Goal: Task Accomplishment & Management: Manage account settings

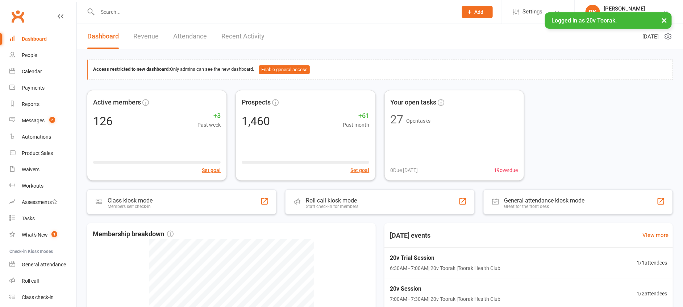
click at [667, 21] on button "×" at bounding box center [664, 20] width 13 height 16
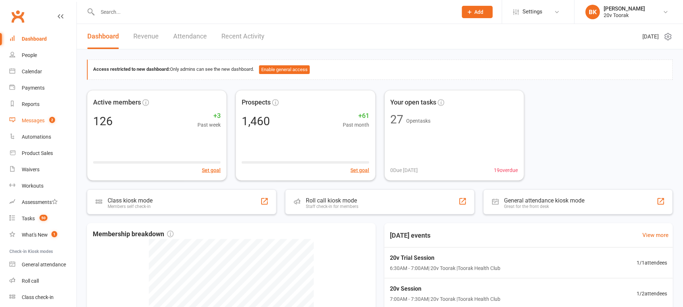
click at [32, 121] on div "Messages" at bounding box center [33, 120] width 23 height 6
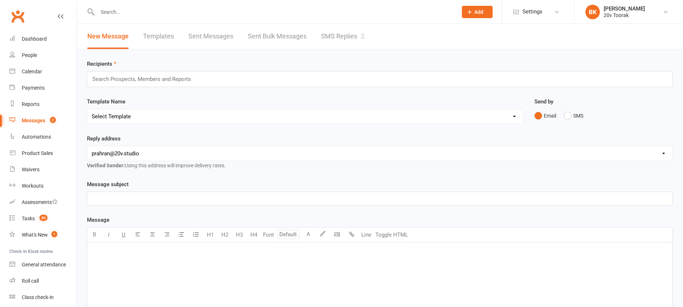
click at [346, 42] on link "SMS Replies 2" at bounding box center [343, 36] width 44 height 25
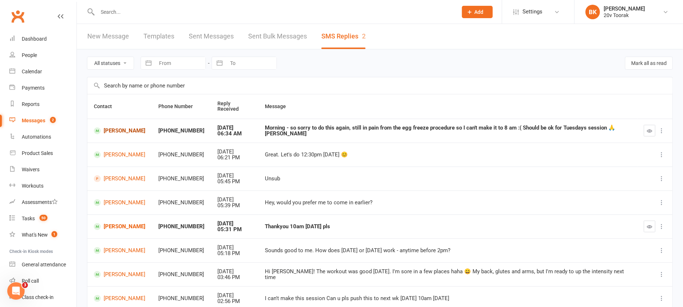
click at [131, 128] on link "Tanya Sasivanij" at bounding box center [119, 130] width 51 height 7
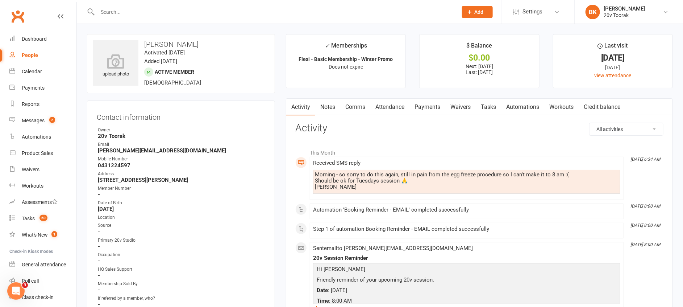
click at [388, 110] on link "Attendance" at bounding box center [390, 107] width 39 height 17
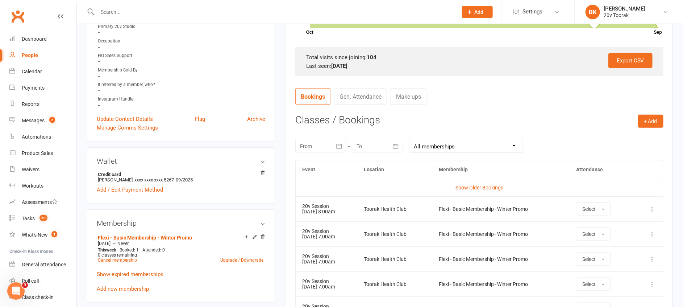
scroll to position [214, 0]
click at [653, 205] on button at bounding box center [652, 208] width 9 height 9
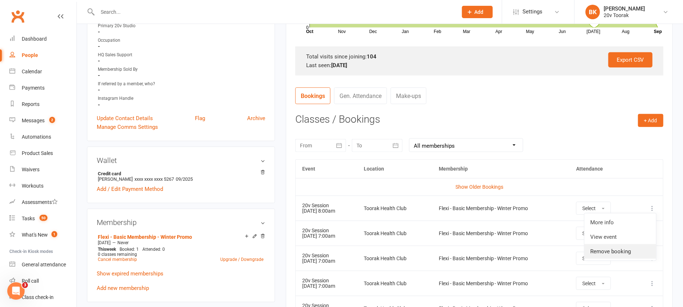
click at [609, 250] on link "Remove booking" at bounding box center [621, 251] width 72 height 15
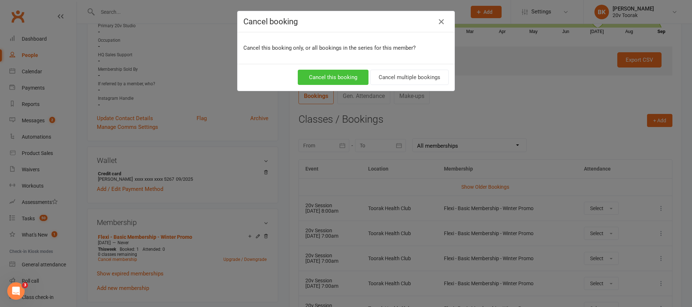
click at [343, 77] on button "Cancel this booking" at bounding box center [333, 77] width 71 height 15
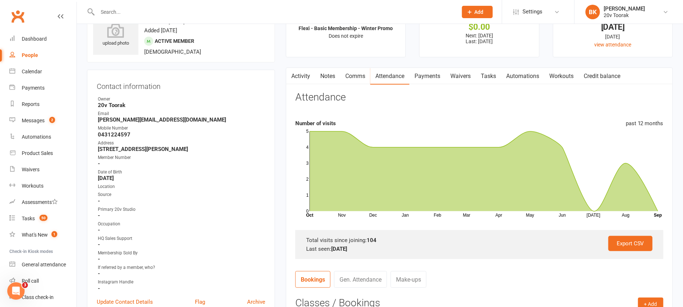
scroll to position [30, 0]
click at [332, 79] on link "Notes" at bounding box center [327, 76] width 25 height 17
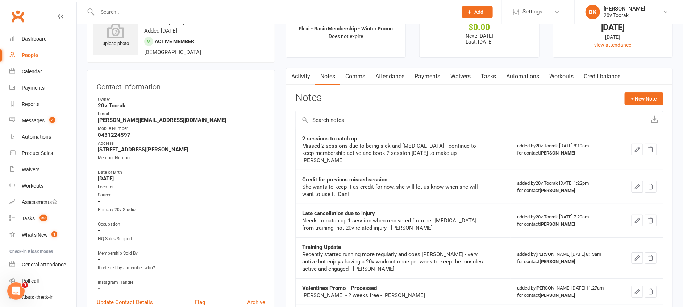
click at [363, 80] on link "Comms" at bounding box center [355, 76] width 30 height 17
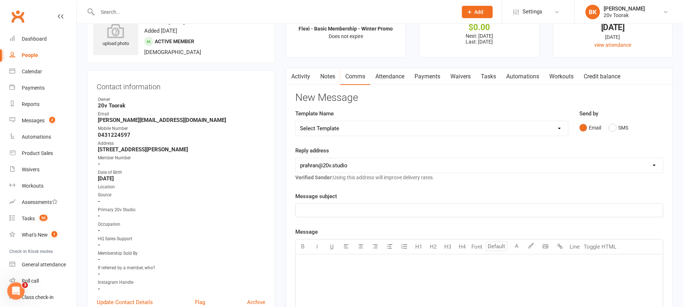
click at [331, 76] on link "Notes" at bounding box center [327, 76] width 25 height 17
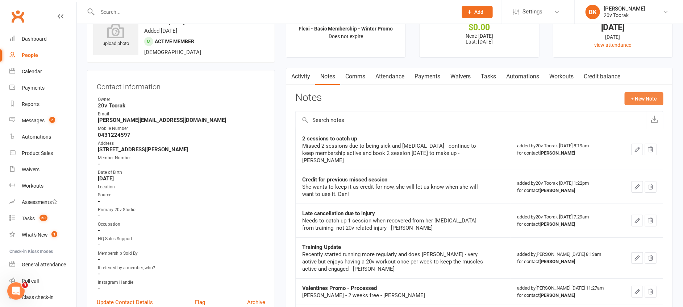
click at [648, 101] on button "+ New Note" at bounding box center [644, 98] width 39 height 13
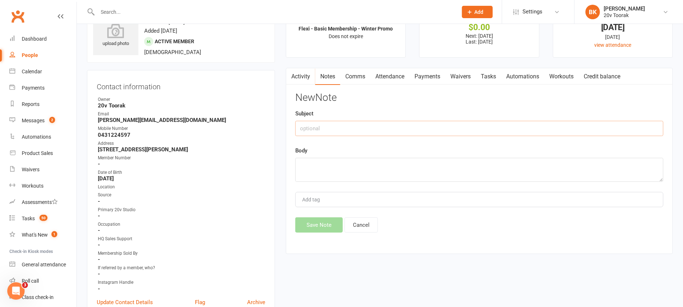
click at [398, 131] on input "text" at bounding box center [480, 128] width 368 height 15
type input "Late cancellation"
click at [306, 166] on textarea "Of session - Byron" at bounding box center [480, 170] width 368 height 24
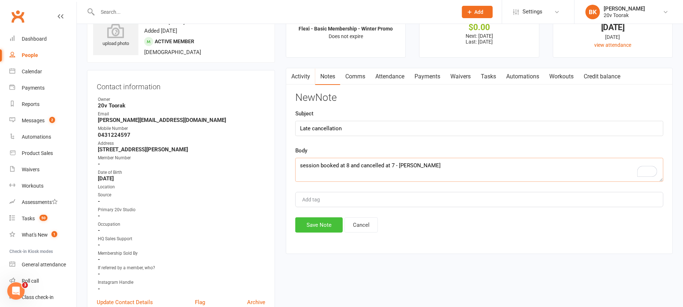
type textarea "session booked at 8 and cancelled at 7 - Byron"
click at [319, 219] on button "Save Note" at bounding box center [319, 224] width 47 height 15
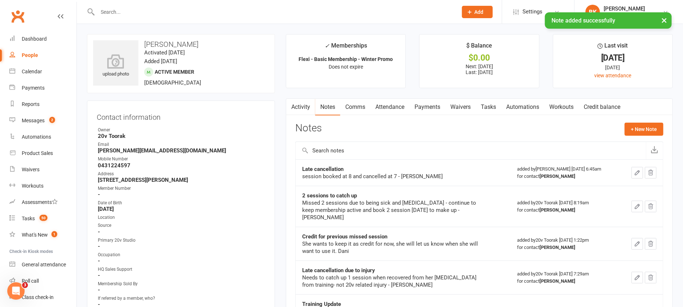
click at [383, 96] on main "✓ Memberships Flexi - Basic Membership - Winter Promo Does not expire $ Balance…" at bounding box center [480, 280] width 398 height 493
click at [348, 106] on link "Comms" at bounding box center [355, 107] width 30 height 17
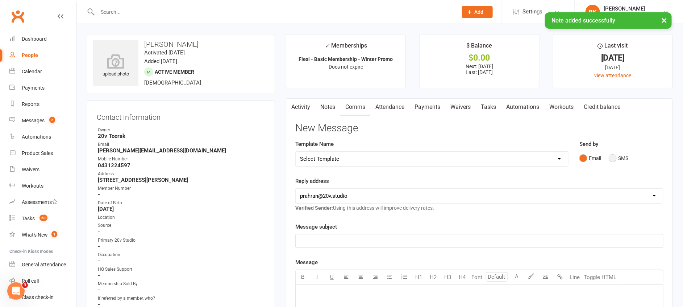
click at [628, 156] on button "SMS" at bounding box center [619, 158] width 20 height 14
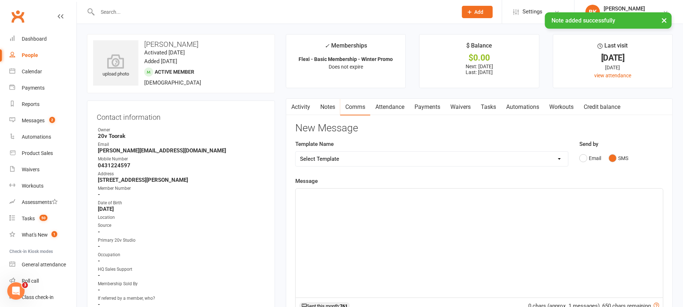
click at [565, 225] on div "﻿" at bounding box center [480, 243] width 368 height 109
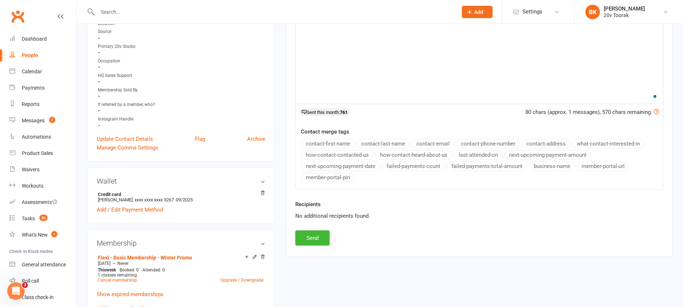
scroll to position [203, 0]
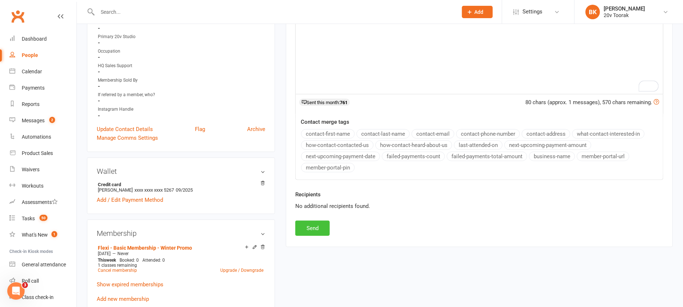
click at [301, 233] on button "Send" at bounding box center [313, 227] width 34 height 15
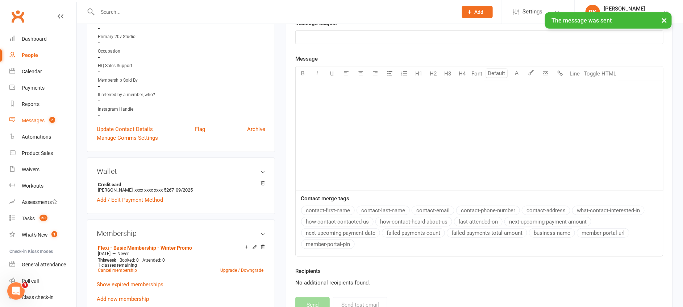
click at [33, 121] on div "Messages" at bounding box center [33, 120] width 23 height 6
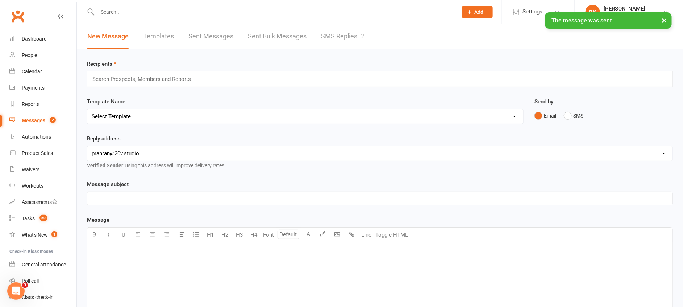
click at [340, 42] on link "SMS Replies 2" at bounding box center [343, 36] width 44 height 25
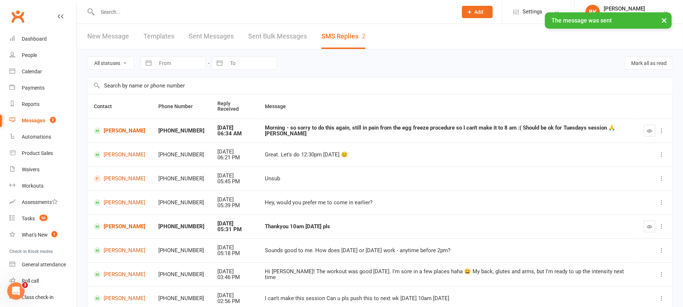
click at [654, 125] on button "button" at bounding box center [650, 131] width 12 height 12
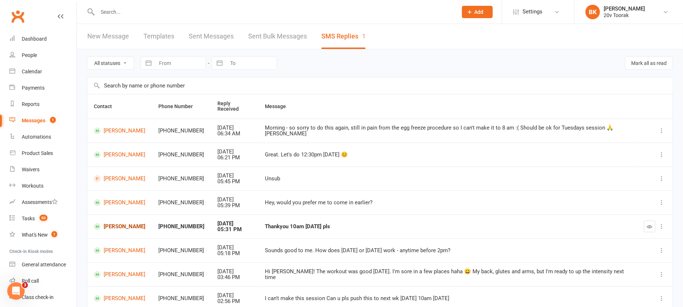
click at [116, 223] on link "Bec Piotrowski" at bounding box center [119, 226] width 51 height 7
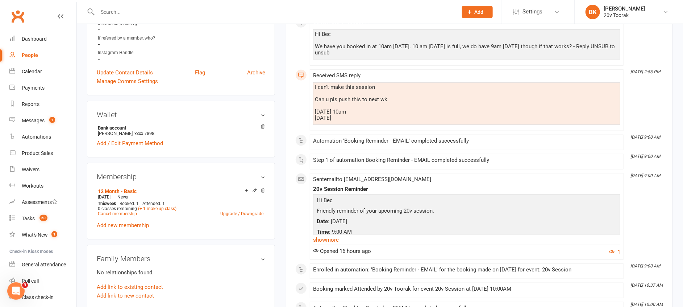
scroll to position [273, 0]
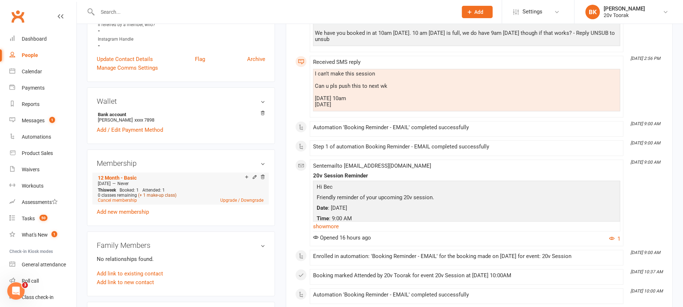
click at [158, 198] on link "(+ 1 make-up class)" at bounding box center [157, 195] width 38 height 5
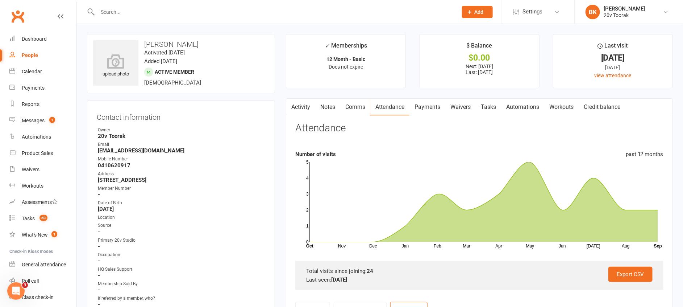
click at [326, 108] on link "Notes" at bounding box center [327, 107] width 25 height 17
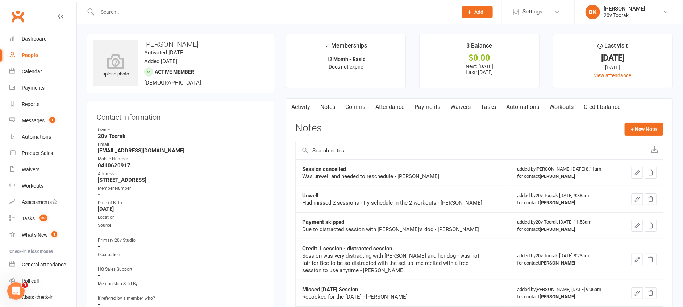
click at [499, 108] on link "Tasks" at bounding box center [488, 107] width 25 height 17
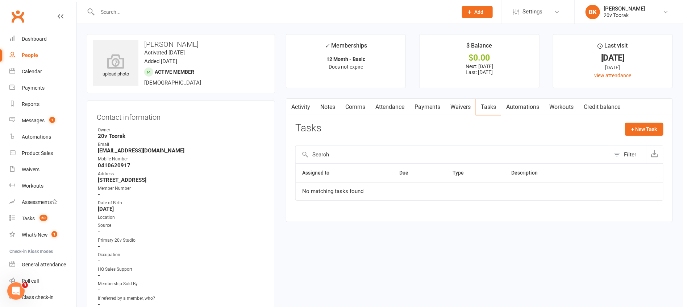
click at [303, 107] on link "Activity" at bounding box center [300, 107] width 29 height 17
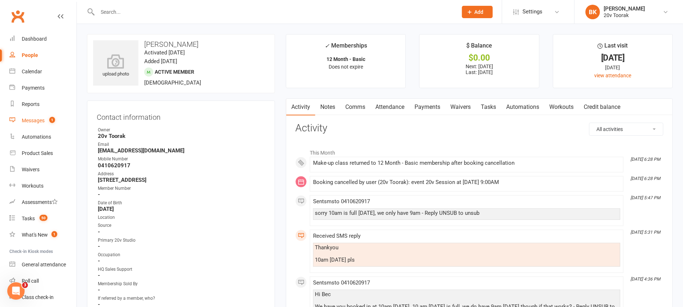
click at [33, 121] on div "Messages" at bounding box center [33, 120] width 23 height 6
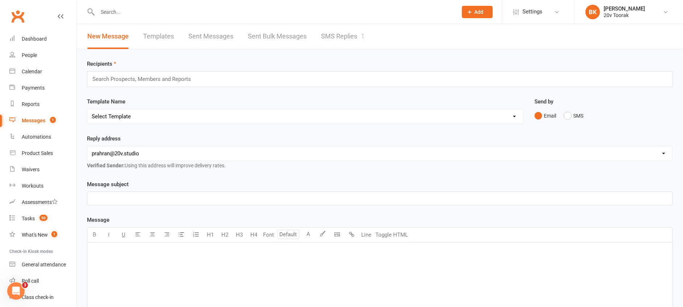
click at [339, 34] on link "SMS Replies 1" at bounding box center [343, 36] width 44 height 25
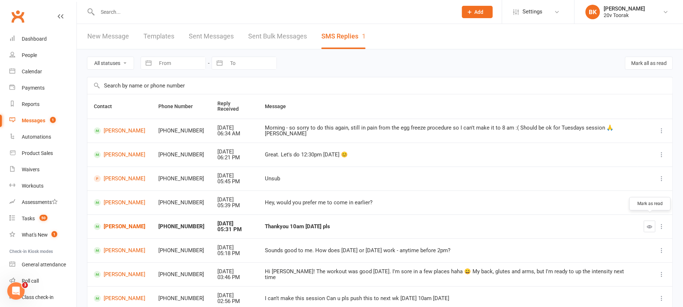
click at [647, 220] on button "button" at bounding box center [650, 226] width 12 height 12
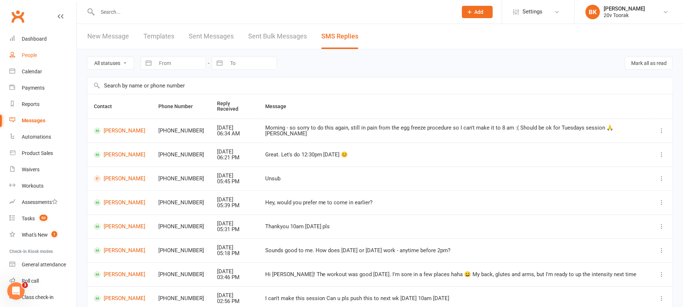
click at [28, 56] on div "People" at bounding box center [29, 55] width 15 height 6
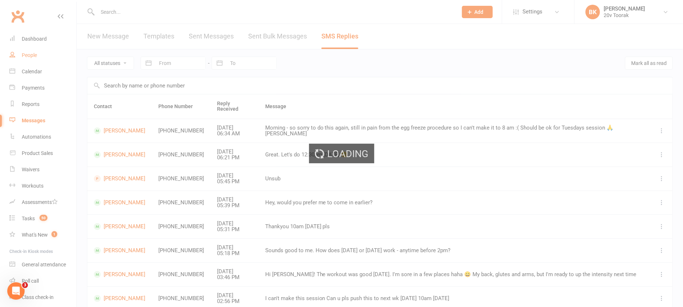
select select "100"
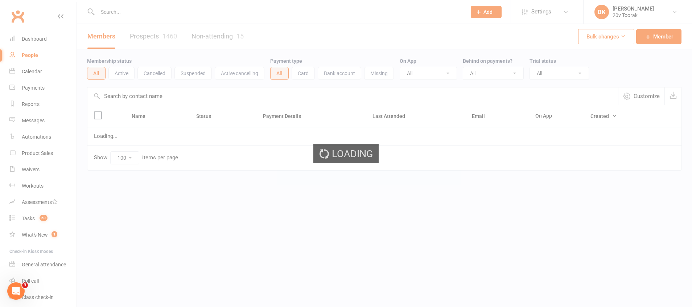
click at [167, 37] on link "Prospects 1460" at bounding box center [153, 36] width 47 height 25
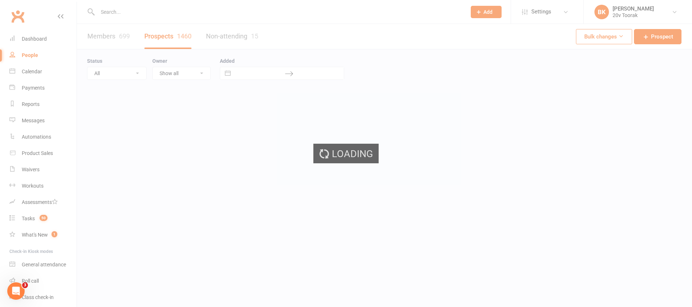
click at [167, 37] on div "Loading" at bounding box center [346, 153] width 692 height 307
select select "100"
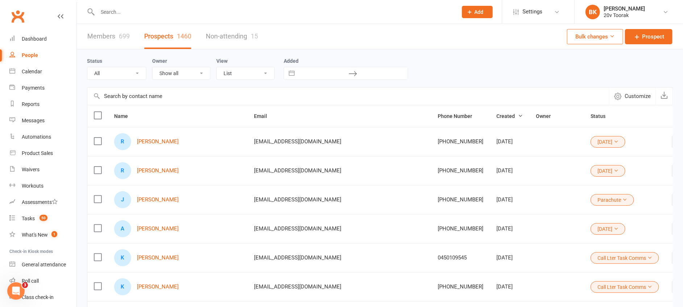
click at [126, 10] on input "text" at bounding box center [274, 12] width 358 height 10
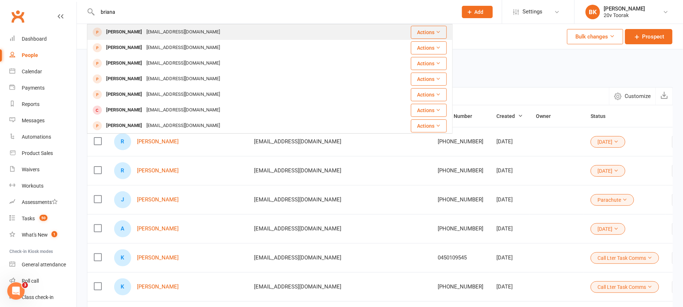
type input "briana"
click at [144, 32] on div "brianamcgrath77@gmail.com" at bounding box center [183, 32] width 78 height 11
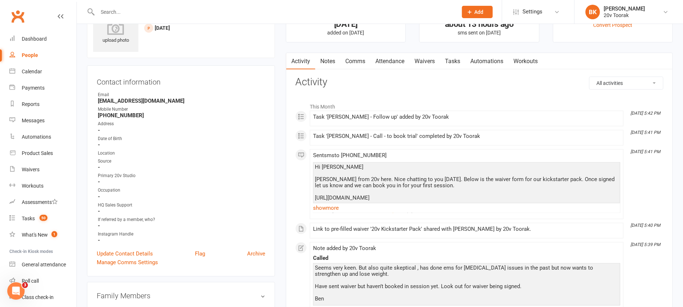
scroll to position [33, 0]
click at [328, 210] on link "show more" at bounding box center [466, 208] width 307 height 10
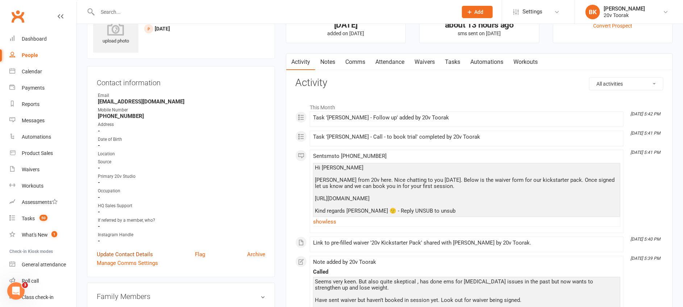
click at [128, 256] on link "Update Contact Details" at bounding box center [125, 254] width 56 height 9
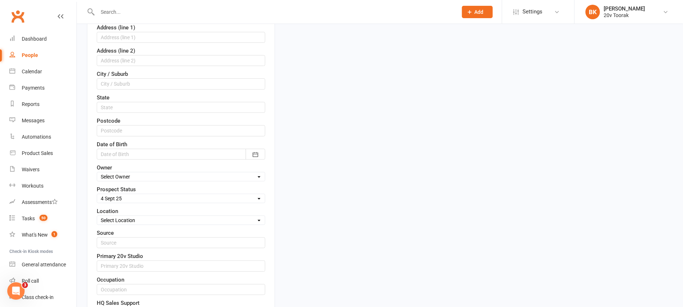
scroll to position [191, 0]
click at [127, 194] on select "Select Parachute Referrals In Communication Call Lter Task Comms 28 Aug 25 4 Se…" at bounding box center [181, 197] width 168 height 8
click at [116, 192] on label "Prospect Status" at bounding box center [116, 188] width 39 height 9
click at [116, 196] on select "Select Parachute Referrals In Communication Call Lter Task Comms 28 Aug 25 4 Se…" at bounding box center [181, 197] width 168 height 8
select select "In Communication"
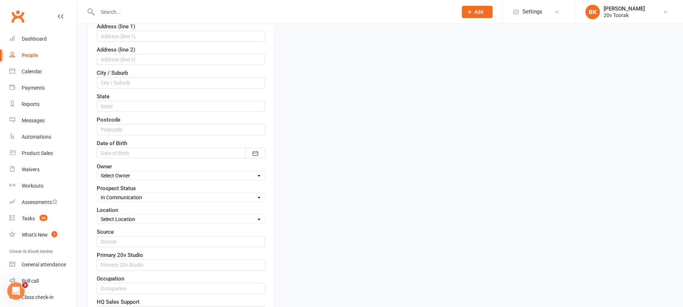
click at [97, 193] on select "Select Parachute Referrals In Communication Call Lter Task Comms 28 Aug 25 4 Se…" at bounding box center [181, 197] width 168 height 8
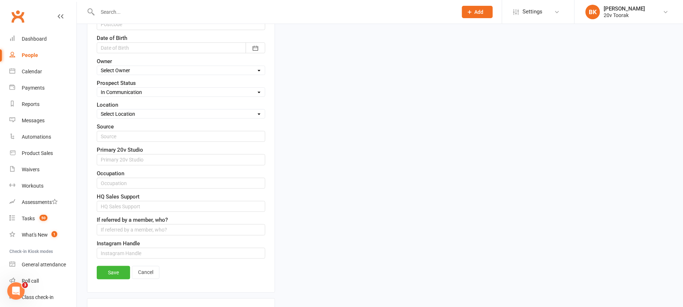
scroll to position [307, 0]
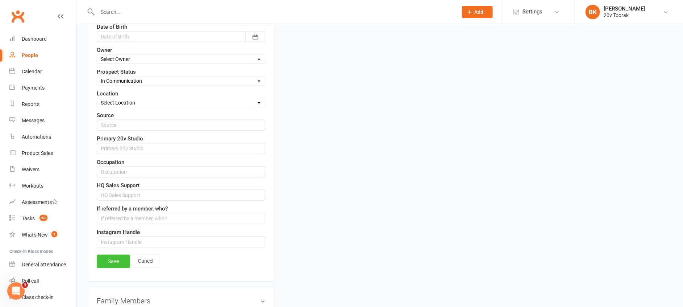
click at [114, 260] on link "Save" at bounding box center [113, 261] width 33 height 13
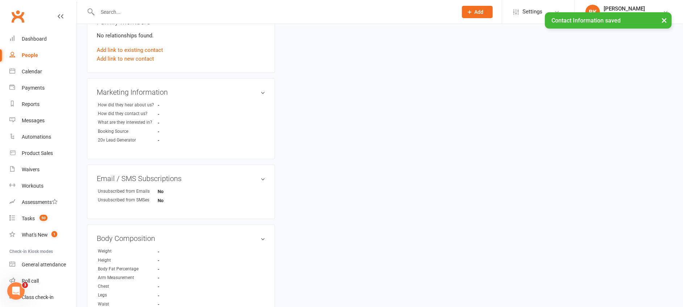
scroll to position [0, 0]
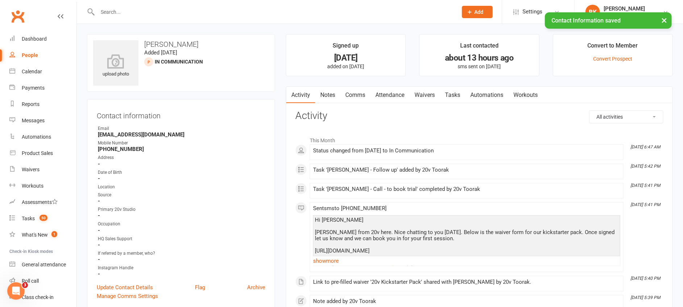
click at [452, 97] on link "Tasks" at bounding box center [452, 95] width 25 height 17
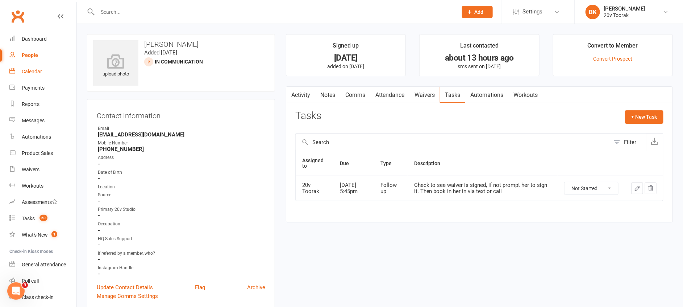
click at [37, 70] on div "Calendar" at bounding box center [32, 72] width 20 height 6
click at [324, 99] on link "Notes" at bounding box center [327, 95] width 25 height 17
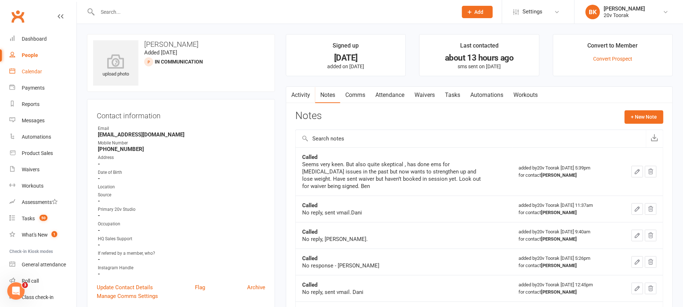
click at [451, 94] on link "Tasks" at bounding box center [452, 95] width 25 height 17
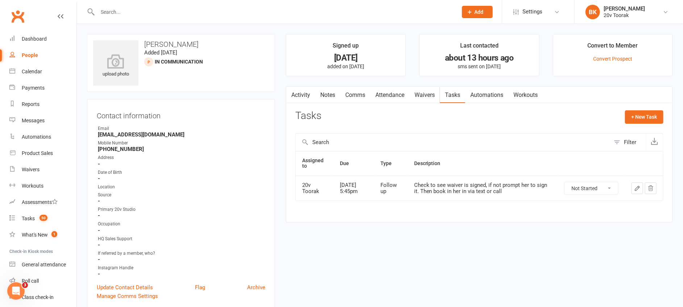
click at [639, 190] on icon "button" at bounding box center [638, 188] width 7 height 7
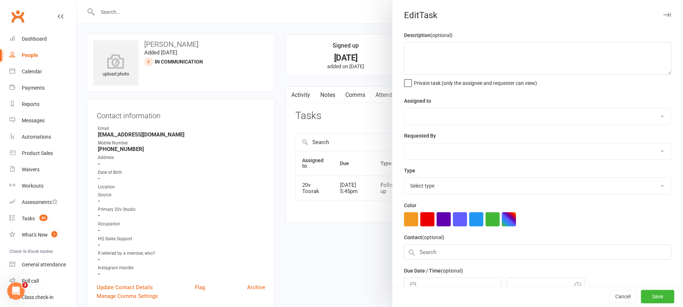
type textarea "Check to see waiver is signed, if not prompt her to sign it. Then book in her i…"
select select "45736"
type input "12 Sep 2025"
type input "5:45pm"
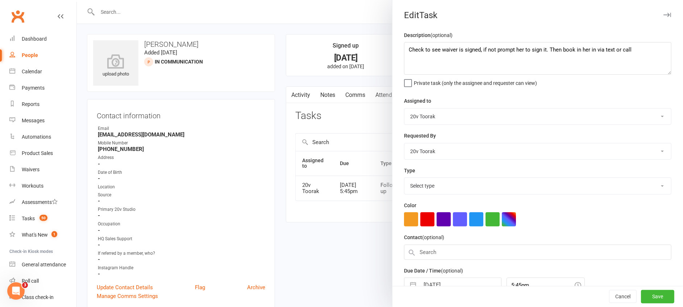
select select "23277"
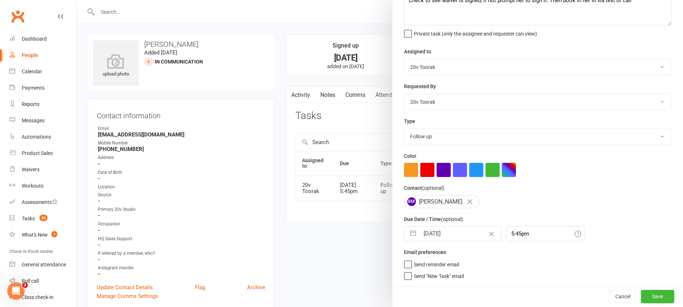
click at [407, 233] on button "button" at bounding box center [413, 233] width 13 height 15
select select "7"
select select "2025"
select select "8"
select select "2025"
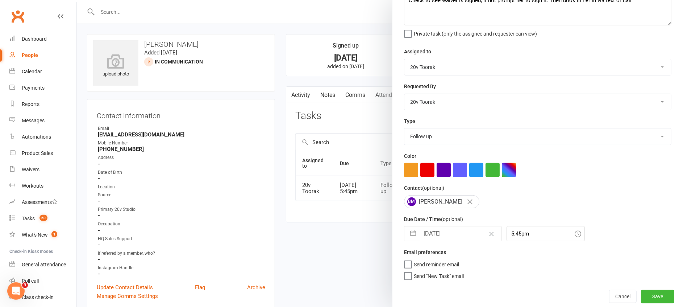
select select "9"
select select "2025"
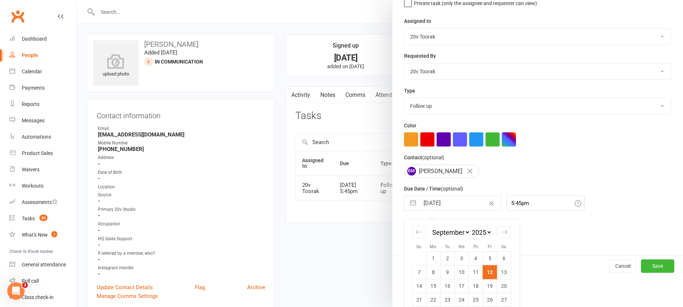
scroll to position [81, 0]
click at [499, 269] on td "13" at bounding box center [504, 271] width 14 height 14
type input "13 Sep 2025"
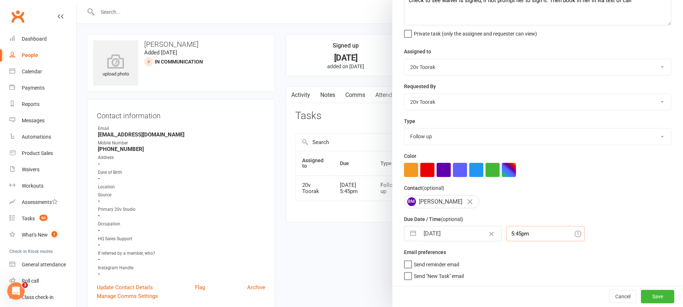
scroll to position [57, 0]
click at [533, 240] on div "5:45pm" at bounding box center [546, 233] width 78 height 15
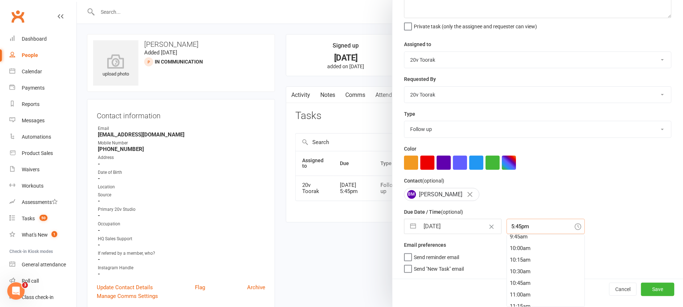
scroll to position [313, 0]
click at [511, 247] on div "7:00am" at bounding box center [546, 252] width 78 height 12
type input "7:00am"
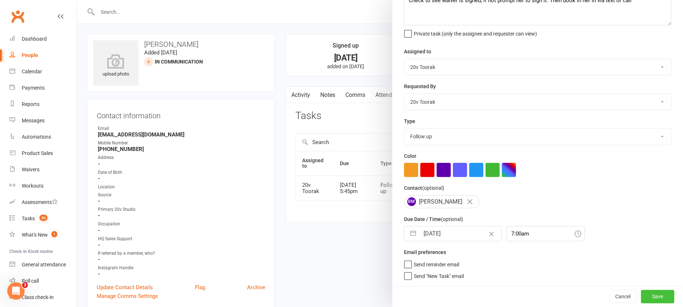
click at [645, 293] on button "Save" at bounding box center [657, 296] width 33 height 13
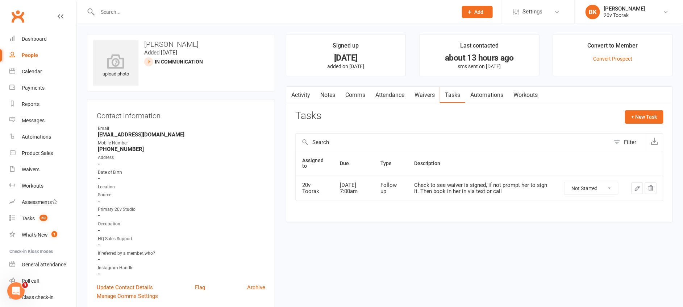
click at [322, 99] on link "Notes" at bounding box center [327, 95] width 25 height 17
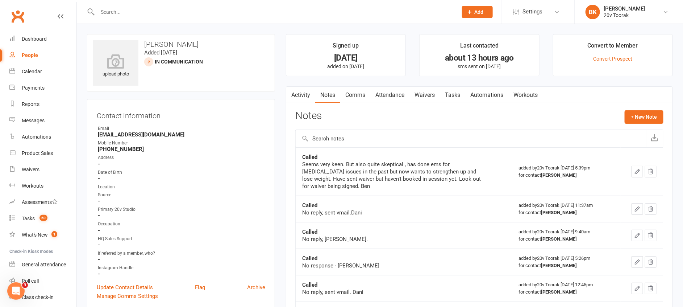
click at [305, 95] on link "Activity" at bounding box center [300, 95] width 29 height 17
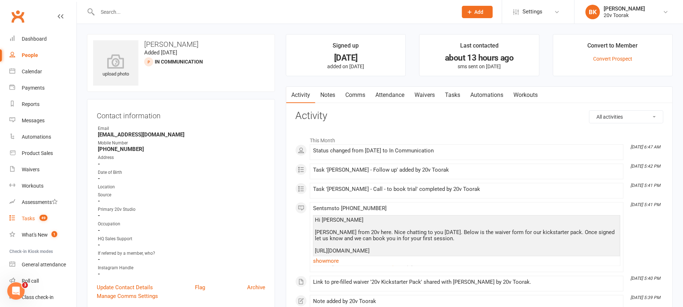
click at [32, 219] on div "Tasks" at bounding box center [28, 218] width 13 height 6
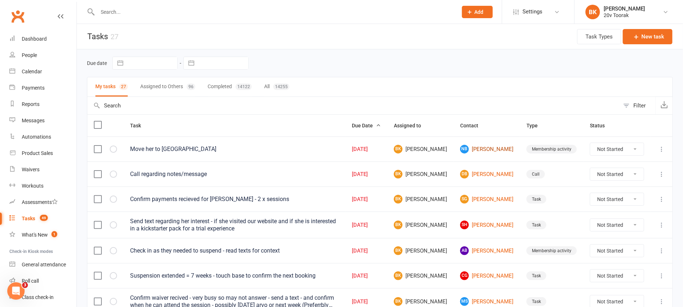
click at [474, 152] on link "NB Nia Bellas" at bounding box center [486, 149] width 53 height 9
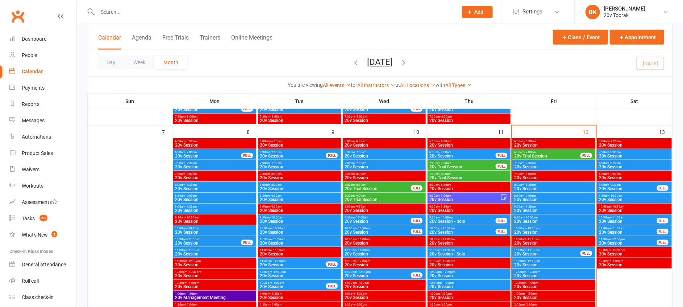
click at [528, 163] on span "- 7:30am" at bounding box center [531, 162] width 12 height 3
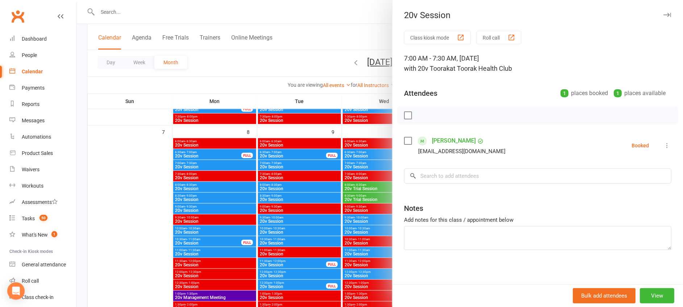
click at [441, 143] on link "Erkin Kalayci" at bounding box center [454, 141] width 44 height 12
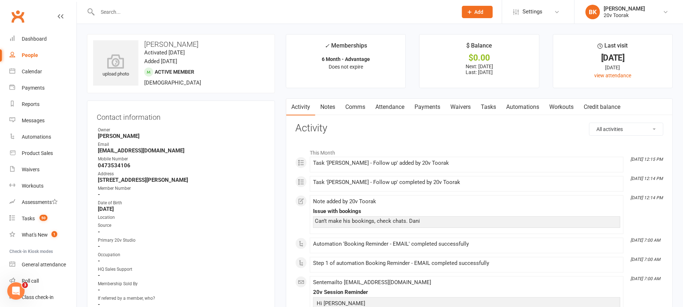
click at [330, 104] on link "Notes" at bounding box center [327, 107] width 25 height 17
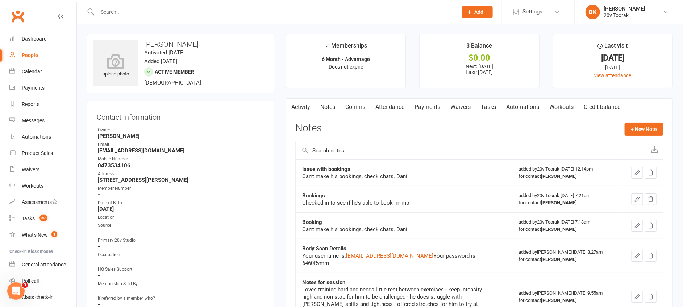
click at [349, 104] on link "Comms" at bounding box center [355, 107] width 30 height 17
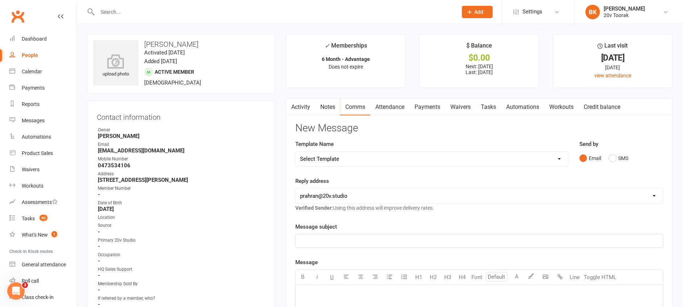
click at [302, 107] on link "Activity" at bounding box center [300, 107] width 29 height 17
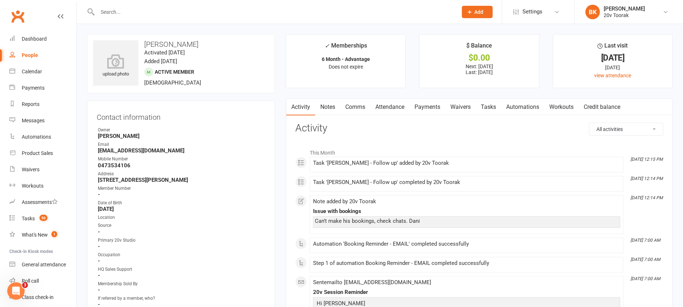
click at [28, 62] on link "People" at bounding box center [42, 55] width 67 height 16
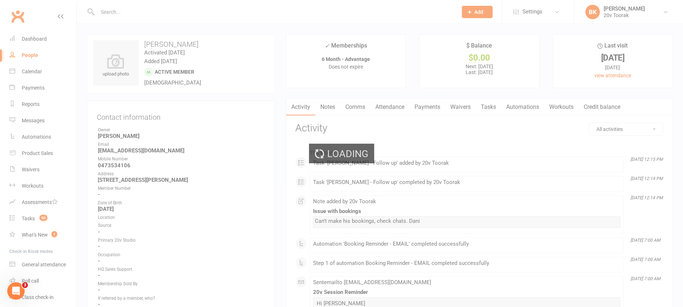
select select "100"
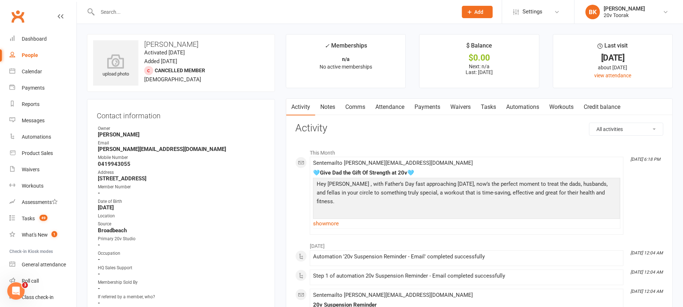
click at [485, 101] on link "Tasks" at bounding box center [488, 107] width 25 height 17
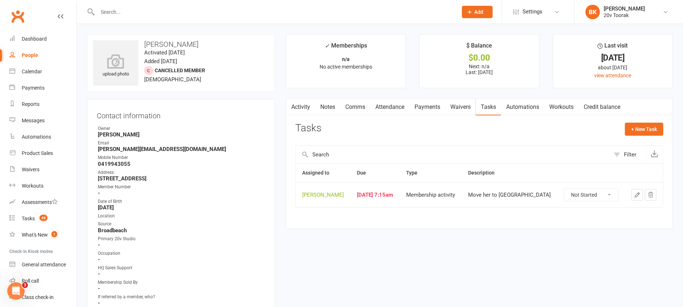
click at [589, 194] on select "Not Started In Progress Waiting Complete" at bounding box center [592, 195] width 54 height 12
click at [565, 189] on select "Not Started In Progress Waiting Complete" at bounding box center [592, 195] width 54 height 12
select select "unstarted"
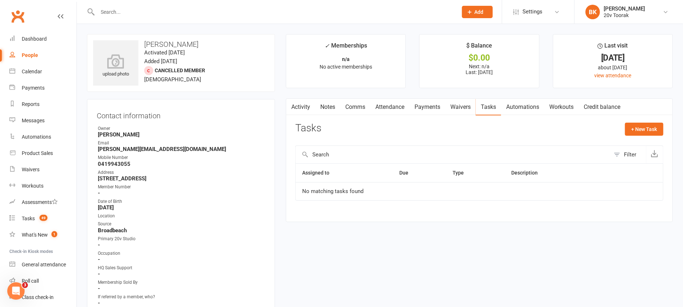
click at [319, 111] on link "Notes" at bounding box center [327, 107] width 25 height 17
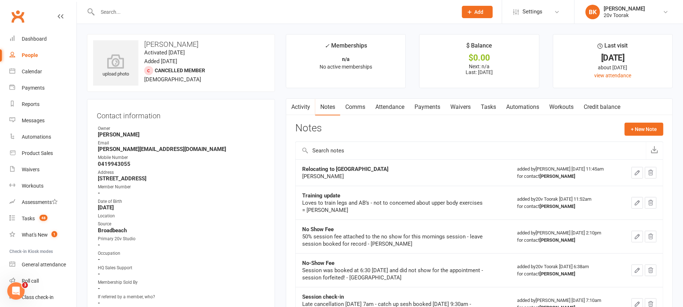
click at [300, 107] on link "Activity" at bounding box center [300, 107] width 29 height 17
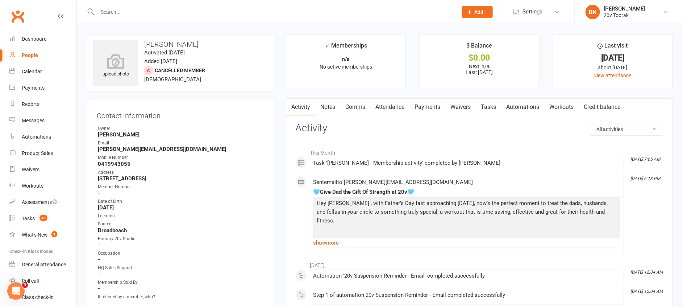
click at [487, 106] on link "Tasks" at bounding box center [488, 107] width 25 height 17
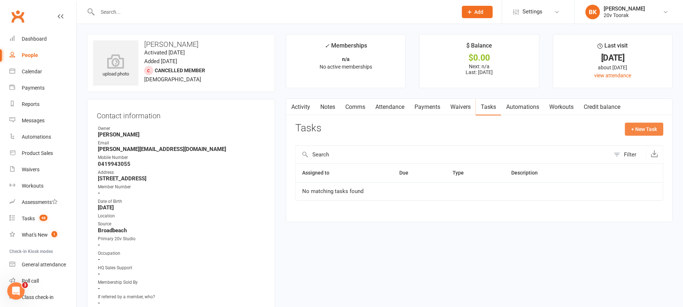
click at [642, 133] on button "+ New Task" at bounding box center [644, 129] width 38 height 13
select select "46005"
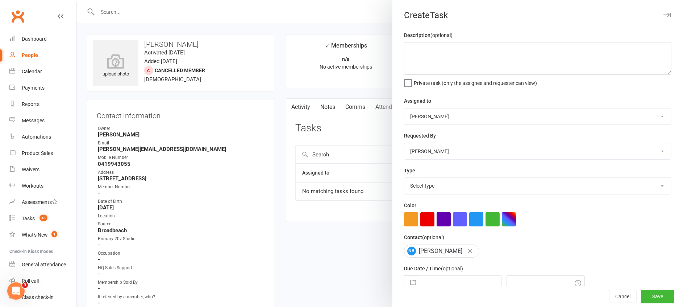
click at [316, 134] on div at bounding box center [380, 153] width 607 height 307
